Goal: Information Seeking & Learning: Learn about a topic

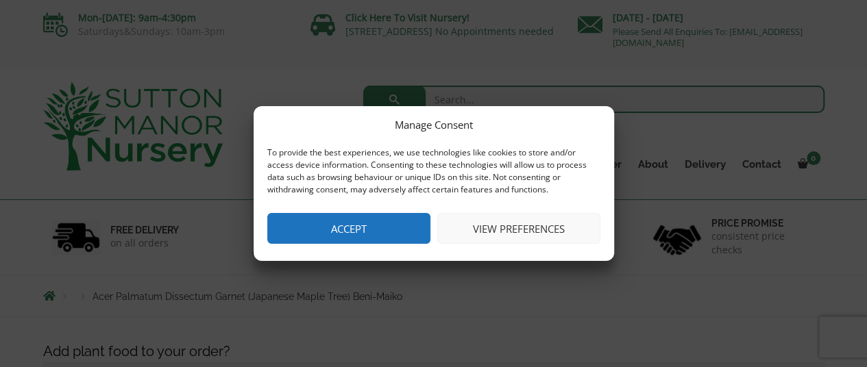
click at [376, 231] on button "Accept" at bounding box center [348, 228] width 163 height 31
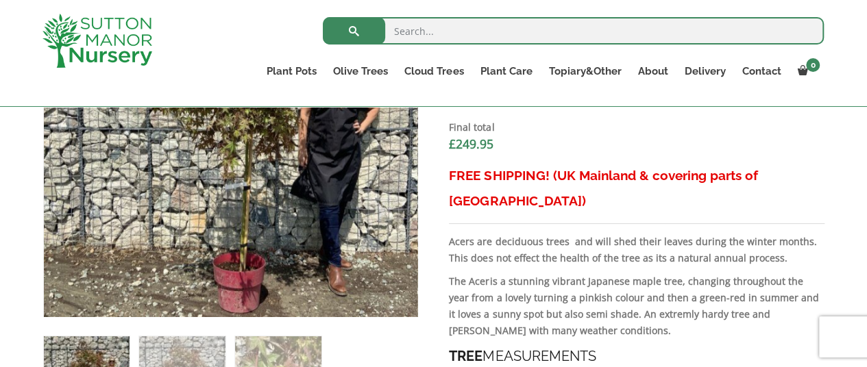
scroll to position [798, 0]
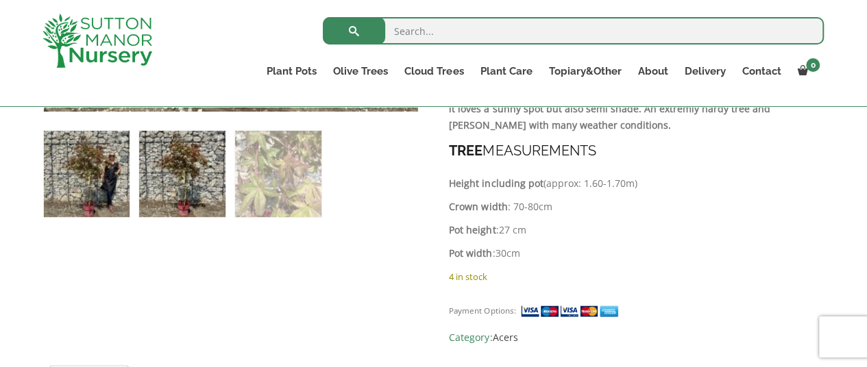
click at [195, 184] on img at bounding box center [182, 174] width 86 height 86
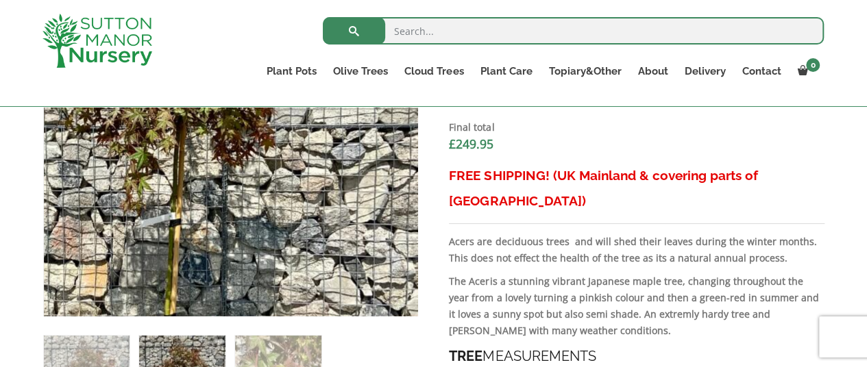
scroll to position [661, 0]
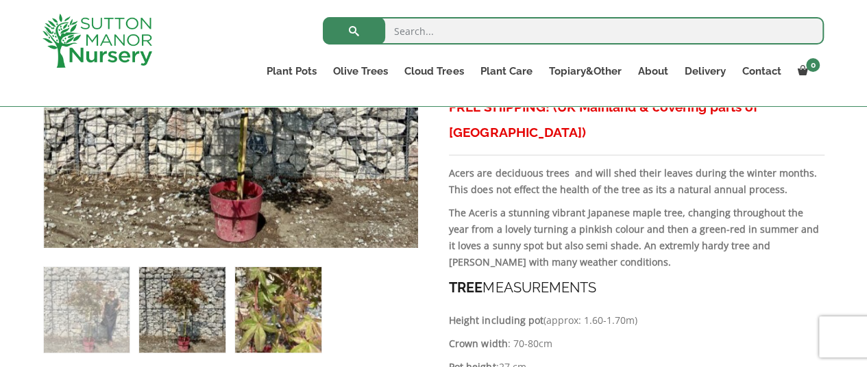
click at [271, 322] on img at bounding box center [278, 310] width 86 height 86
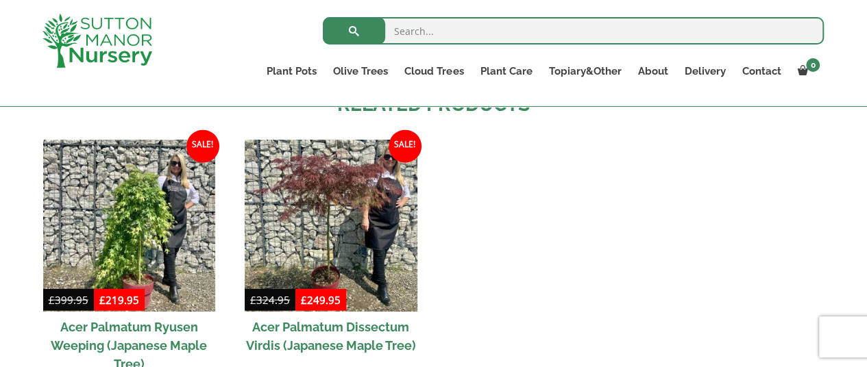
scroll to position [1415, 0]
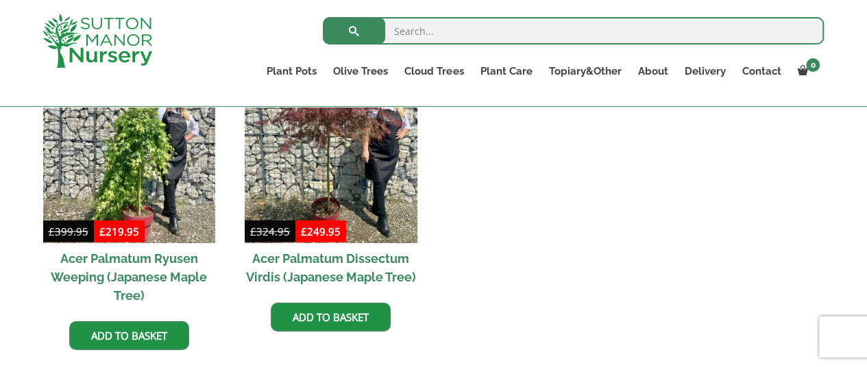
click at [370, 247] on h2 "Acer Palmatum Dissectum Virdis (Japanese Maple Tree)" at bounding box center [331, 267] width 172 height 49
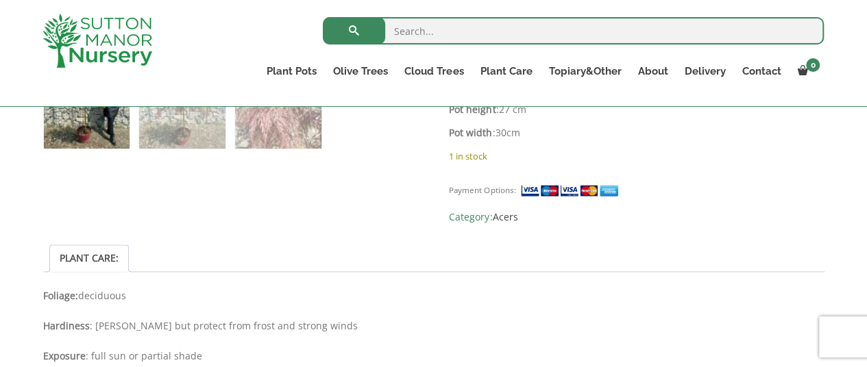
scroll to position [729, 0]
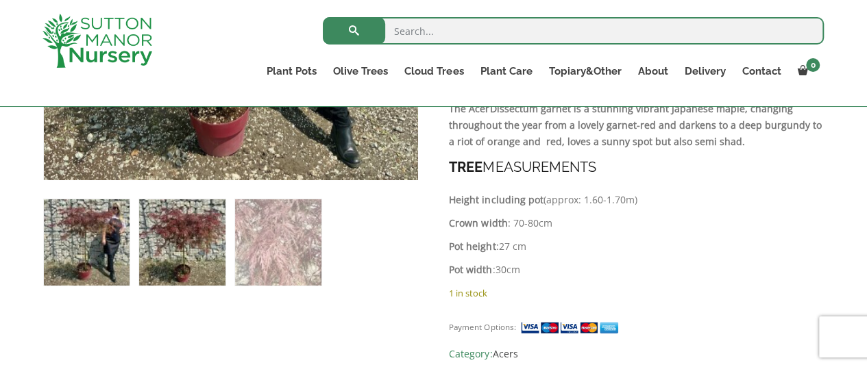
click at [167, 244] on img at bounding box center [182, 243] width 86 height 86
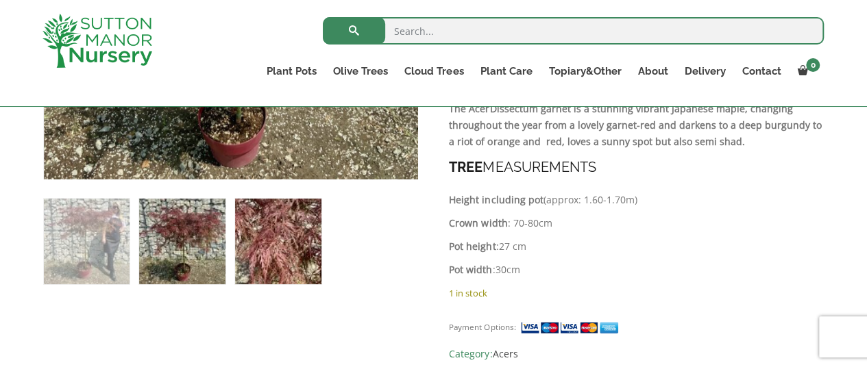
click at [247, 247] on img at bounding box center [278, 242] width 86 height 86
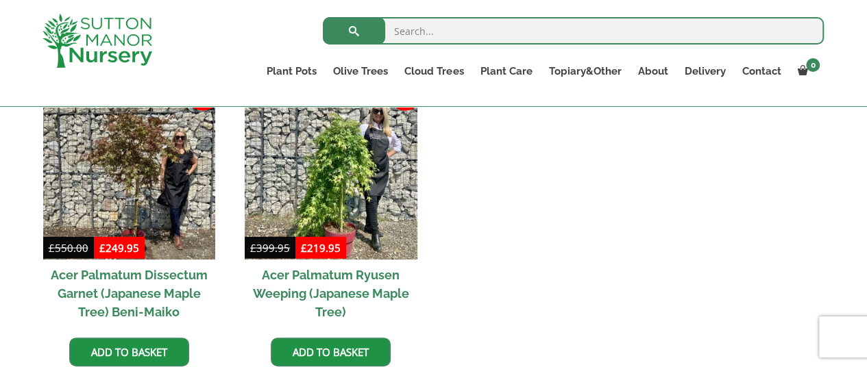
scroll to position [1209, 0]
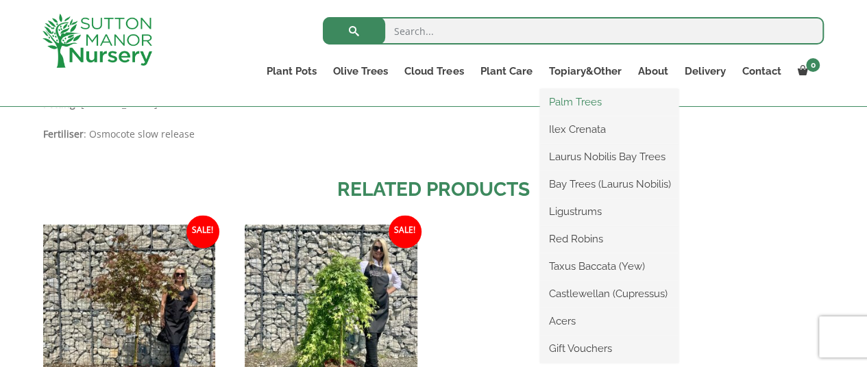
click at [583, 105] on link "Palm Trees" at bounding box center [609, 102] width 138 height 21
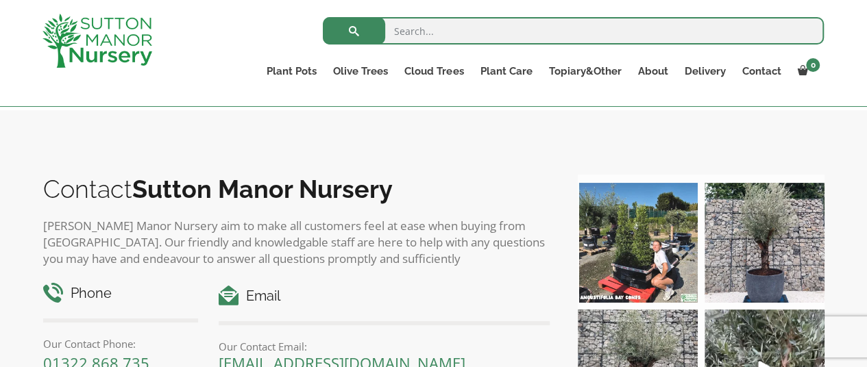
scroll to position [798, 0]
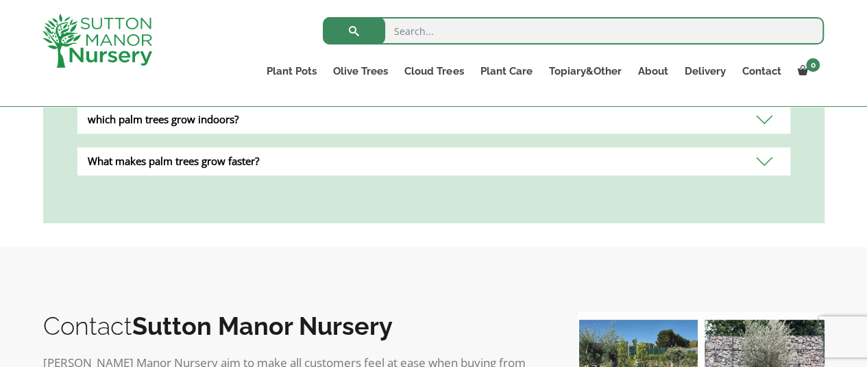
click at [418, 149] on div "What makes palm trees grow faster?" at bounding box center [433, 161] width 713 height 28
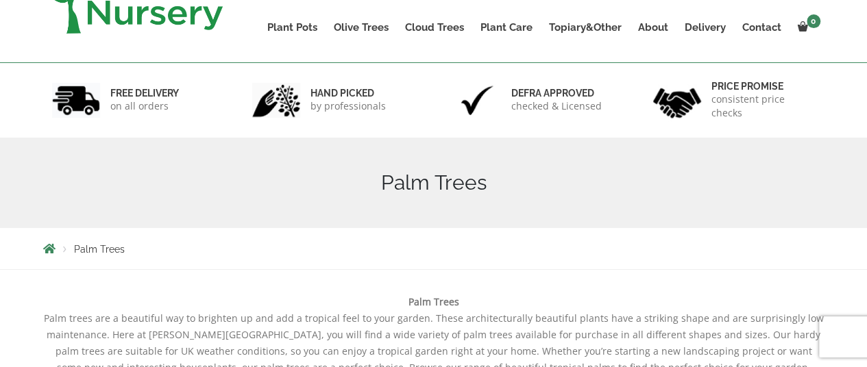
scroll to position [181, 0]
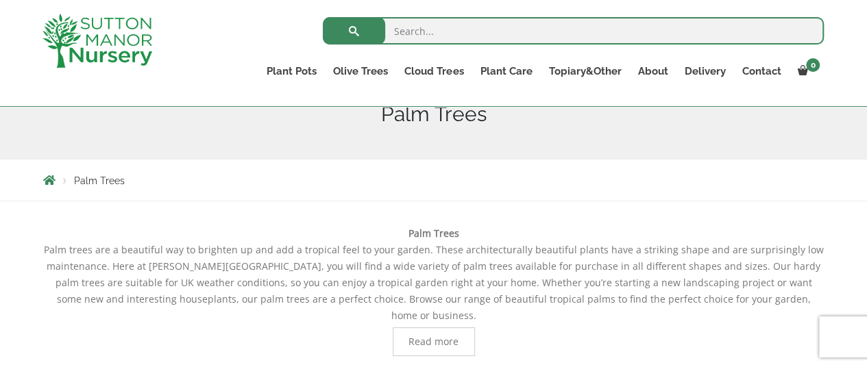
click at [442, 337] on span "Read more" at bounding box center [434, 342] width 50 height 10
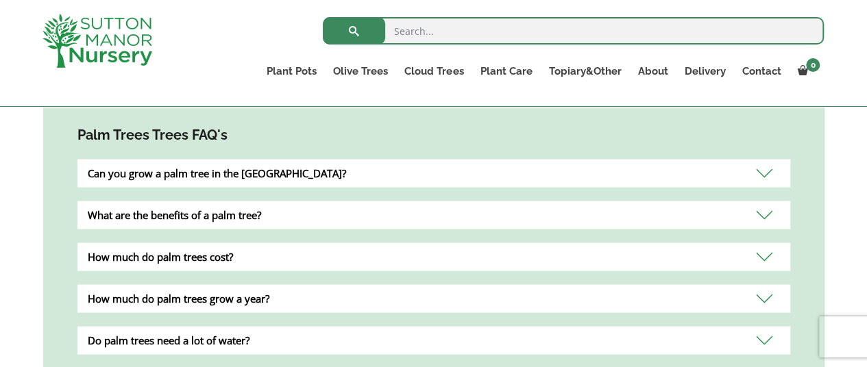
scroll to position [1278, 0]
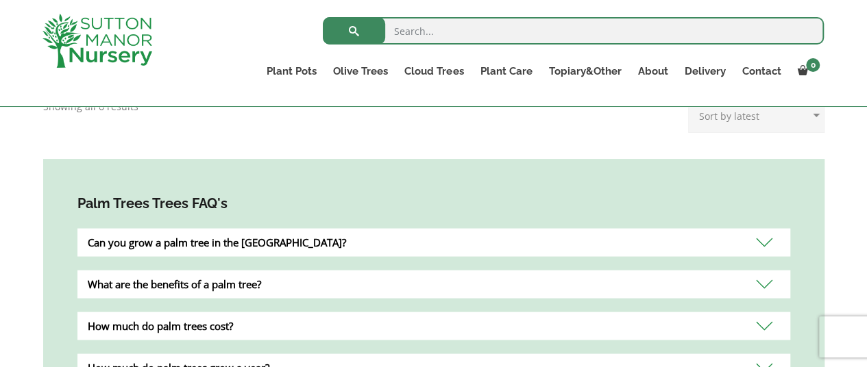
click at [569, 312] on div "How much do palm trees cost?" at bounding box center [433, 326] width 713 height 28
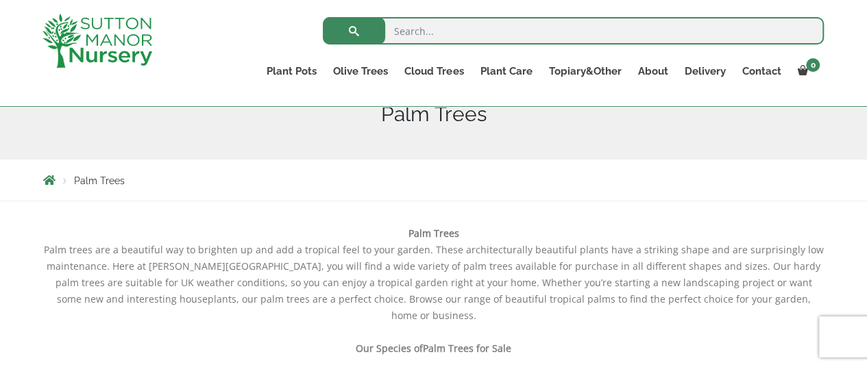
scroll to position [0, 0]
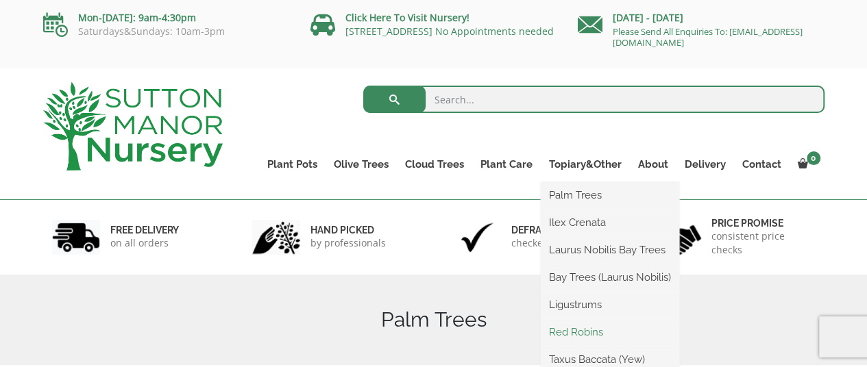
click at [583, 336] on link "Red Robins" at bounding box center [610, 332] width 138 height 21
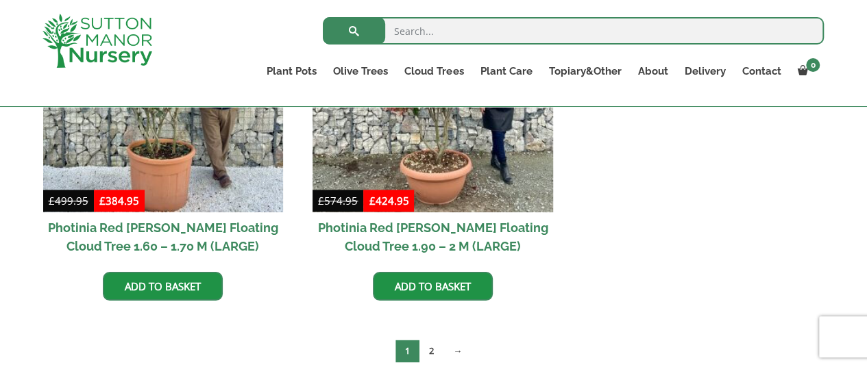
scroll to position [798, 0]
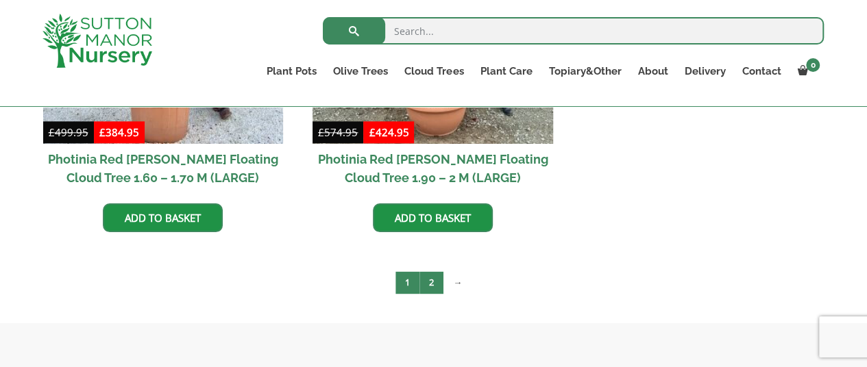
click at [431, 282] on link "2" at bounding box center [432, 282] width 24 height 23
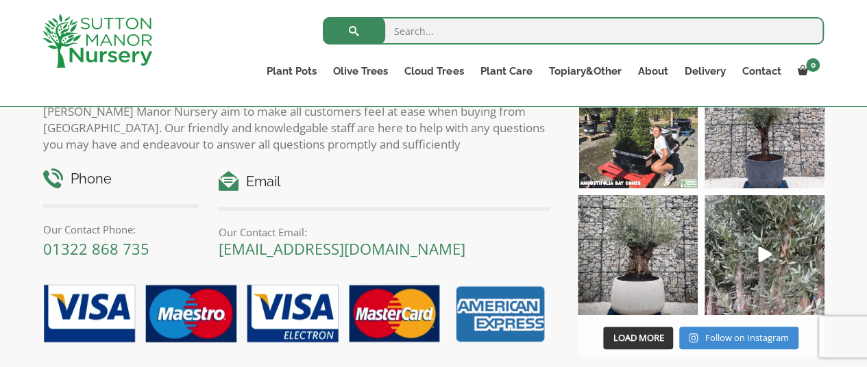
scroll to position [592, 0]
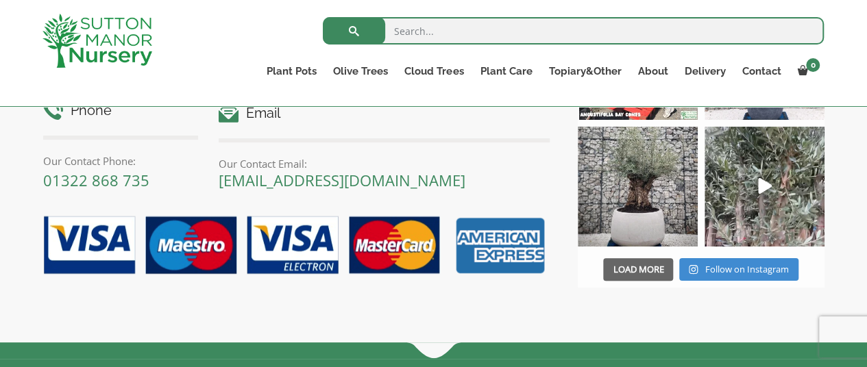
click at [650, 271] on span "Load More" at bounding box center [638, 269] width 51 height 12
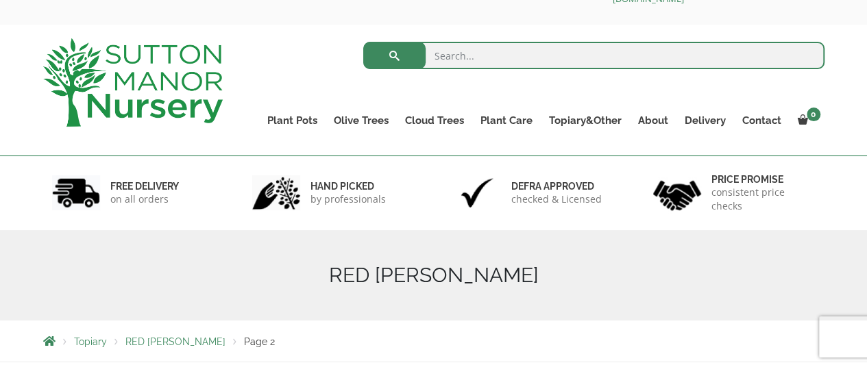
scroll to position [0, 0]
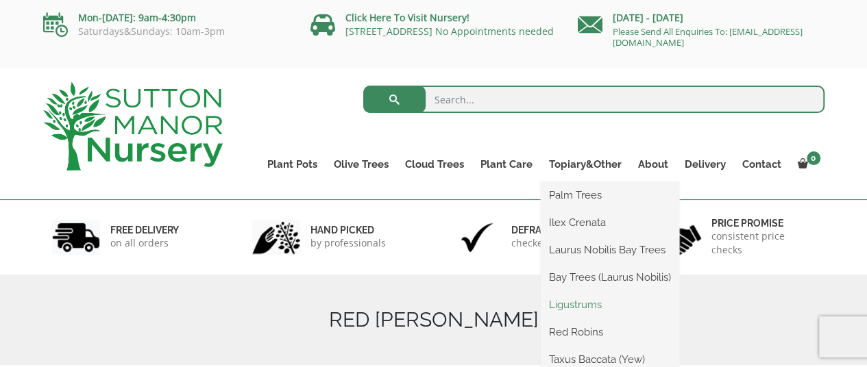
click at [582, 308] on link "Ligustrums" at bounding box center [610, 305] width 138 height 21
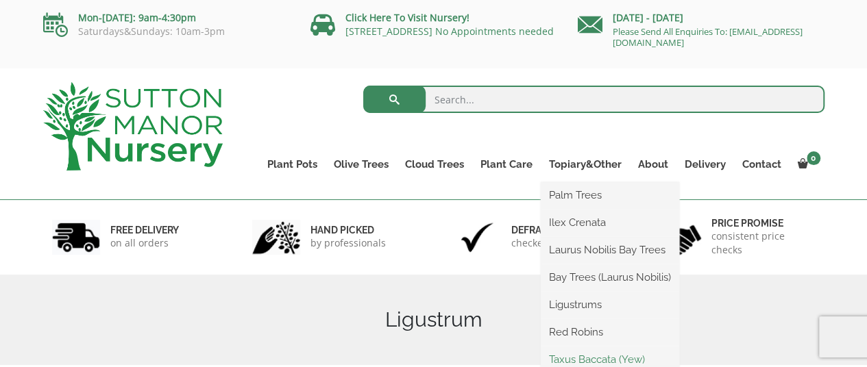
click at [618, 362] on link "Taxus Baccata (Yew)" at bounding box center [610, 360] width 138 height 21
click at [587, 194] on link "Palm Trees" at bounding box center [610, 195] width 138 height 21
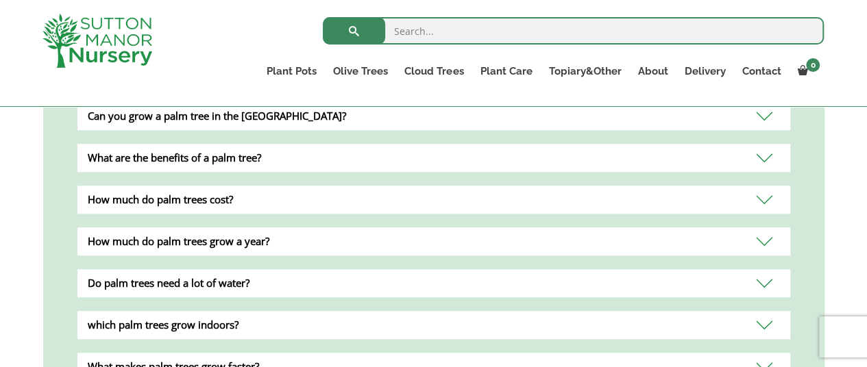
scroll to position [798, 0]
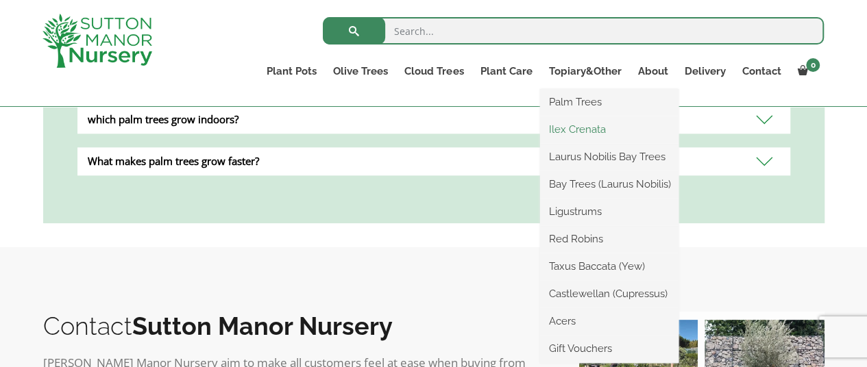
click at [594, 130] on link "Ilex Crenata" at bounding box center [609, 129] width 138 height 21
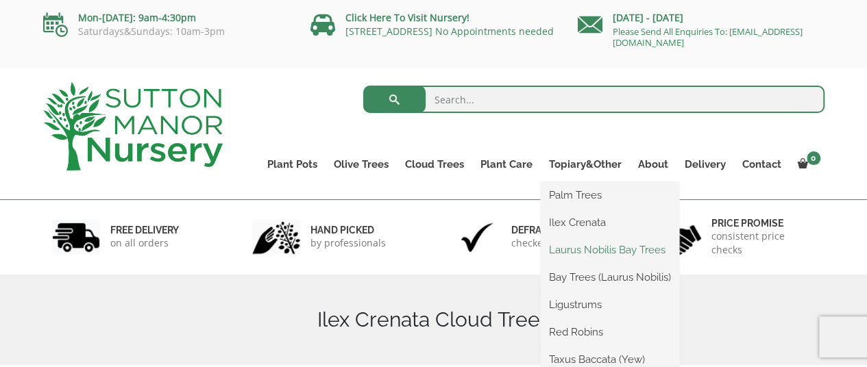
click at [612, 247] on link "Laurus Nobilis Bay Trees" at bounding box center [610, 250] width 138 height 21
click at [577, 307] on link "Ligustrums" at bounding box center [610, 305] width 138 height 21
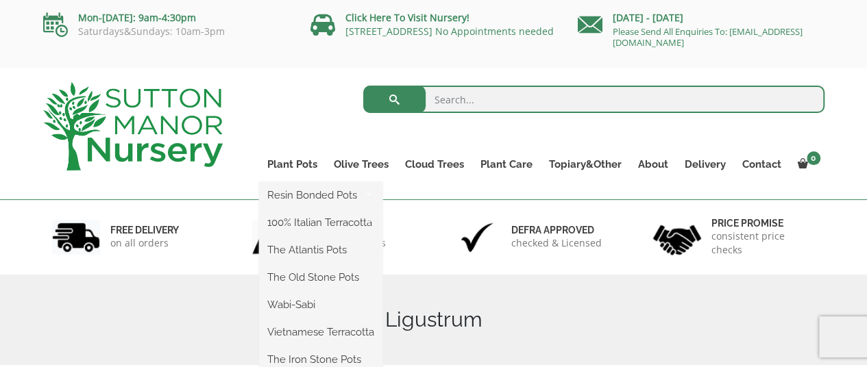
scroll to position [137, 0]
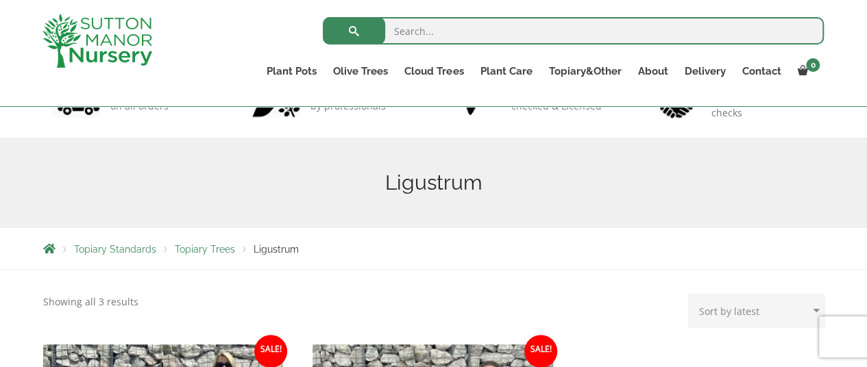
click at [450, 34] on input "search" at bounding box center [573, 30] width 501 height 27
type input "large tree"
click at [323, 17] on button "submit" at bounding box center [354, 30] width 62 height 27
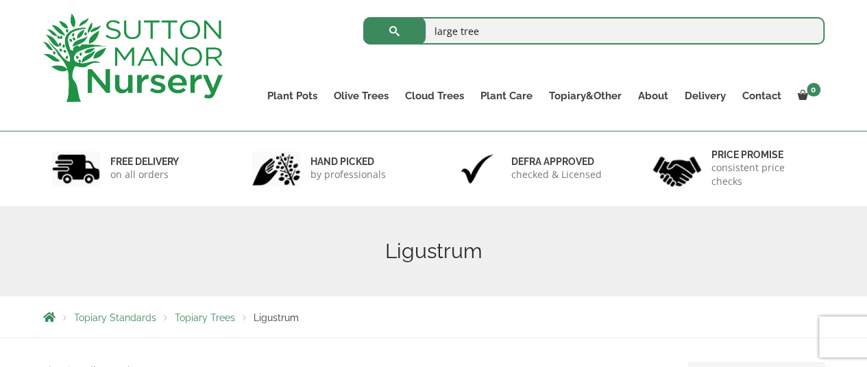
scroll to position [0, 0]
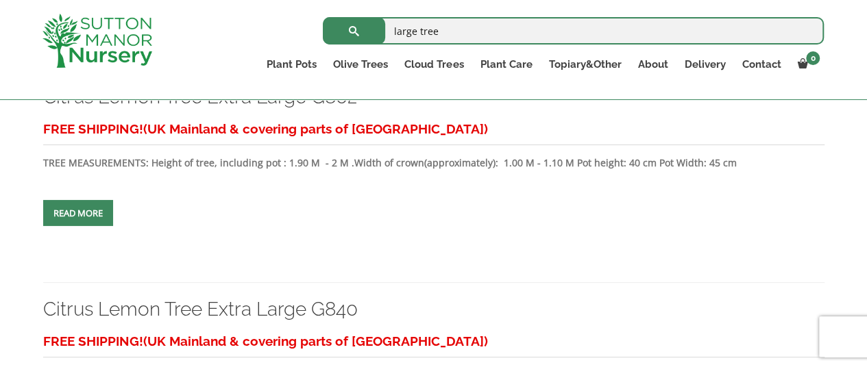
scroll to position [1552, 0]
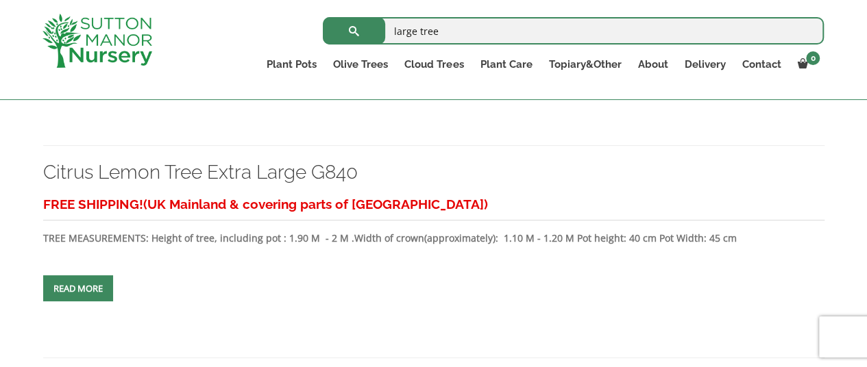
click at [76, 286] on link "Read more" at bounding box center [78, 289] width 70 height 26
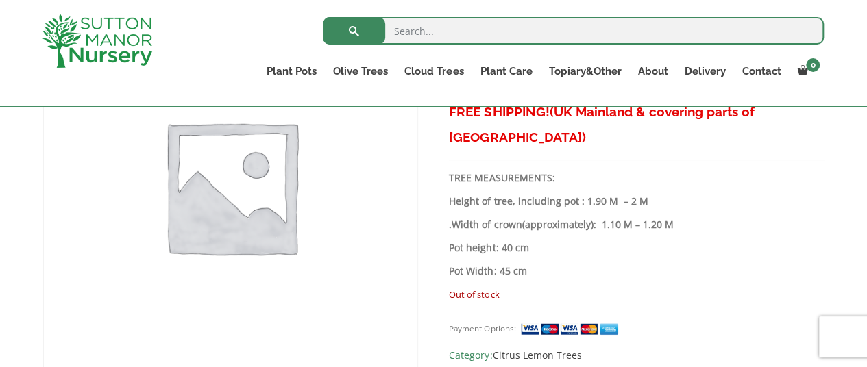
scroll to position [250, 0]
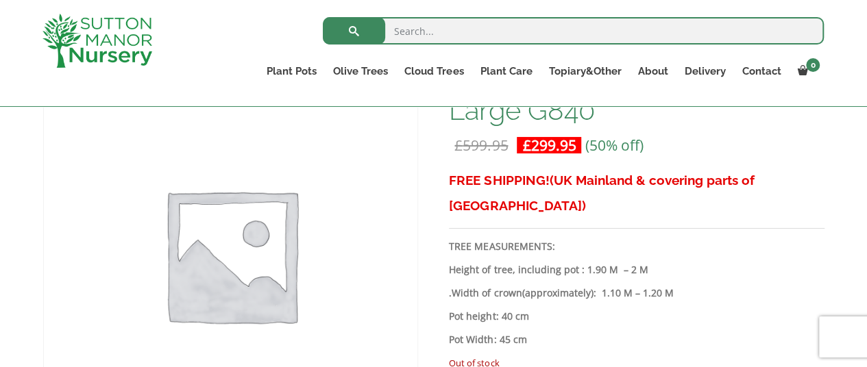
click at [291, 293] on img at bounding box center [231, 255] width 374 height 374
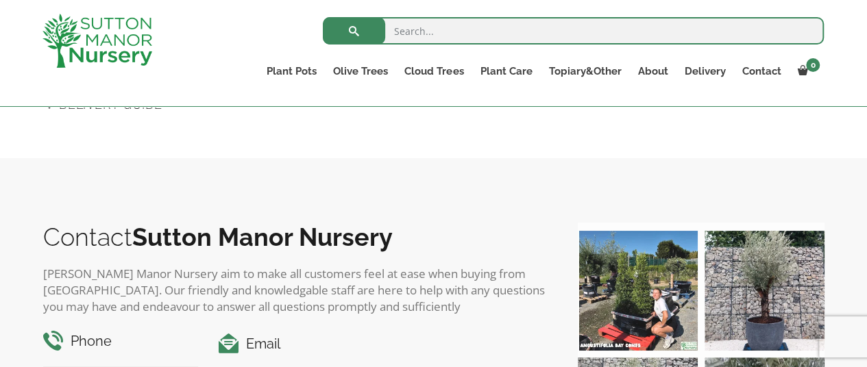
scroll to position [1141, 0]
